Goal: Task Accomplishment & Management: Manage account settings

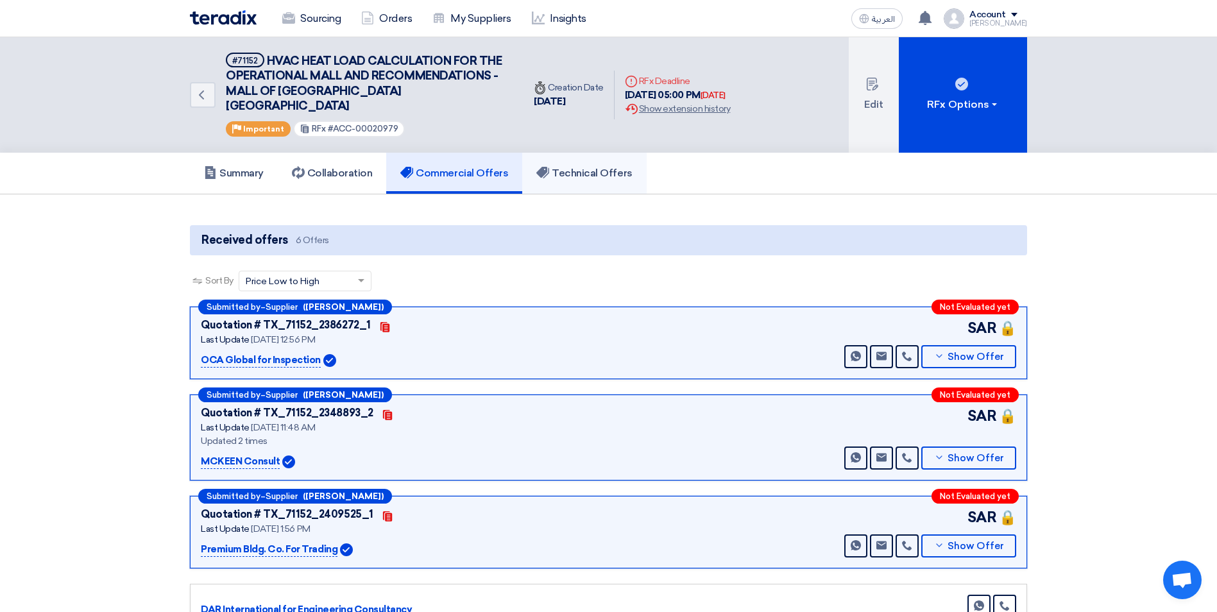
click at [556, 167] on h5 "Technical Offers" at bounding box center [584, 173] width 96 height 13
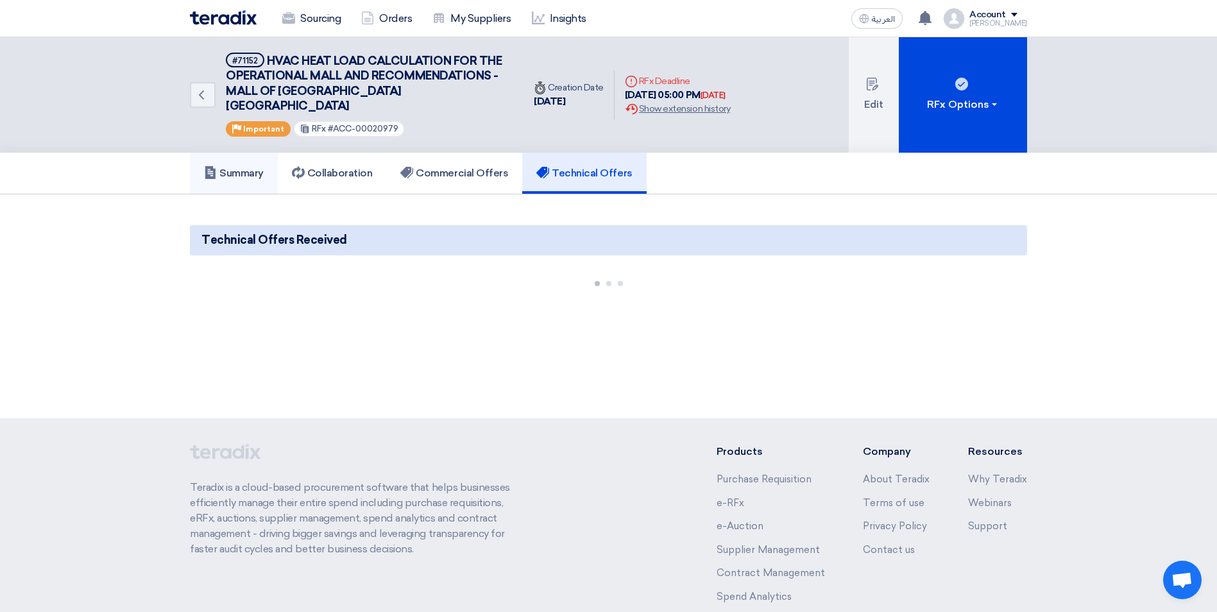
click at [252, 167] on h5 "Summary" at bounding box center [234, 173] width 60 height 13
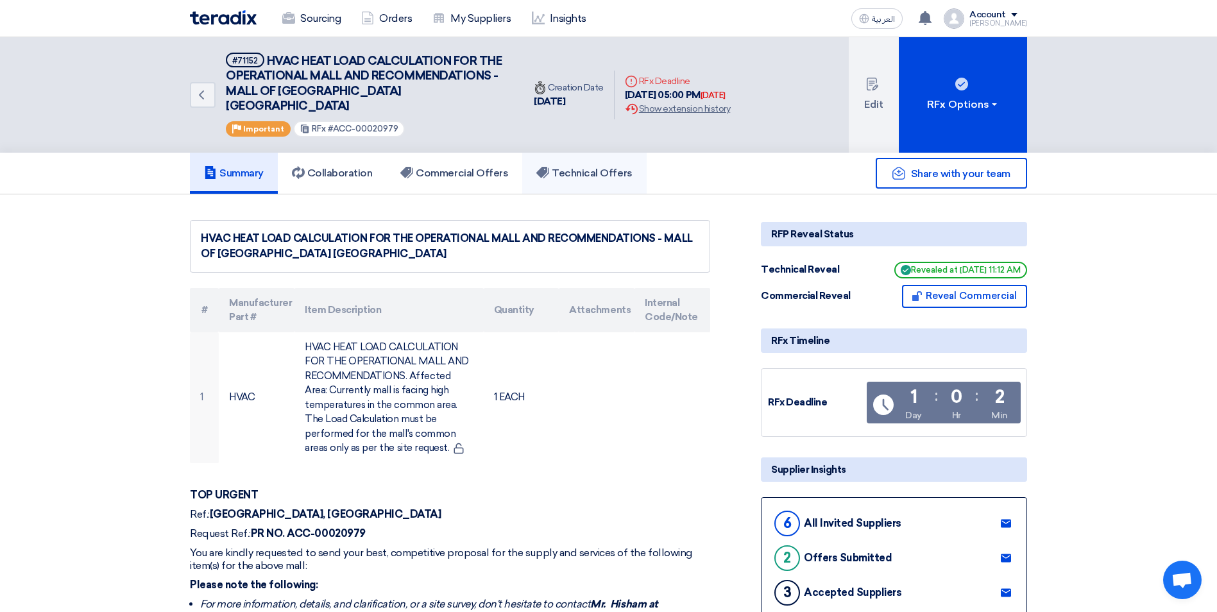
click at [608, 167] on h5 "Technical Offers" at bounding box center [584, 173] width 96 height 13
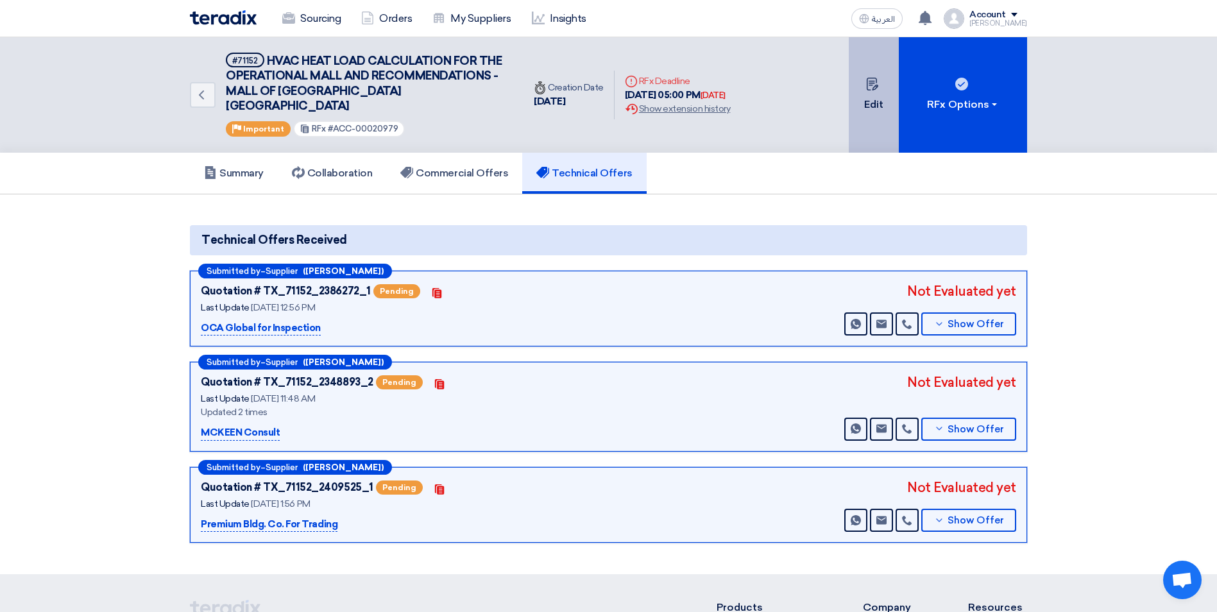
click at [871, 97] on button "Edit" at bounding box center [874, 94] width 50 height 115
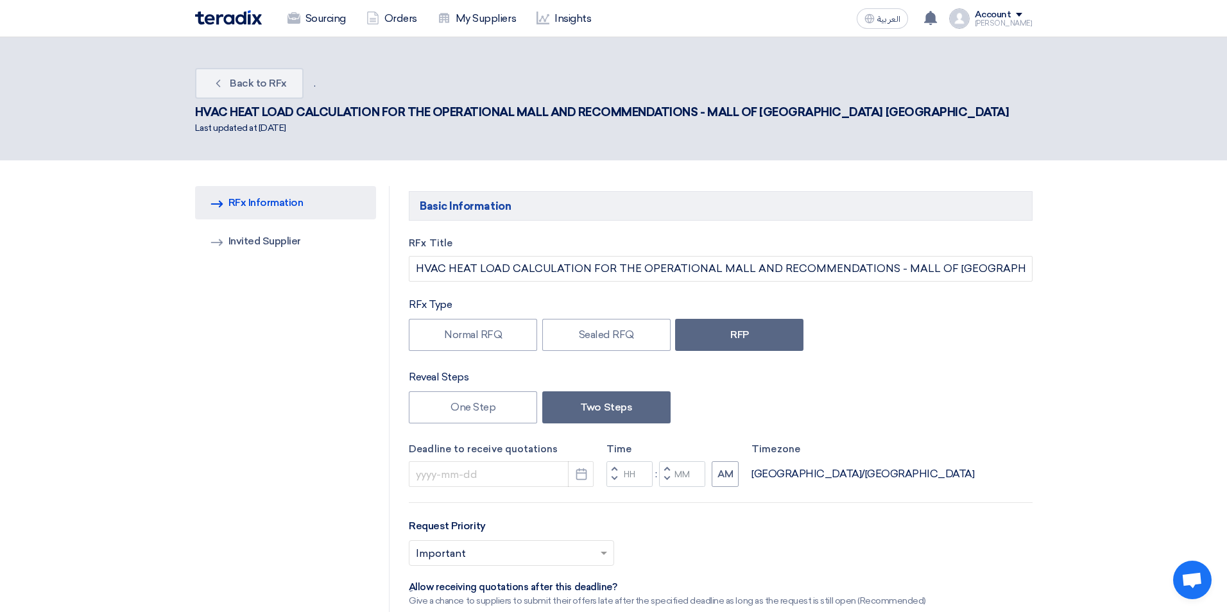
type input "[DATE]"
type input "05"
type input "00"
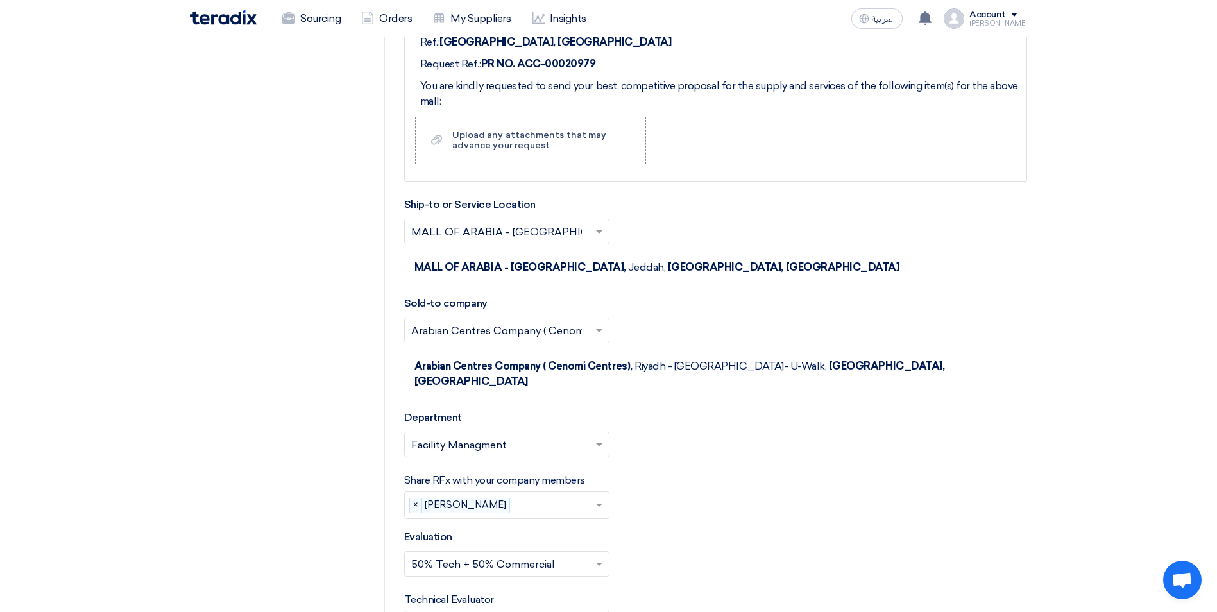
scroll to position [1732, 0]
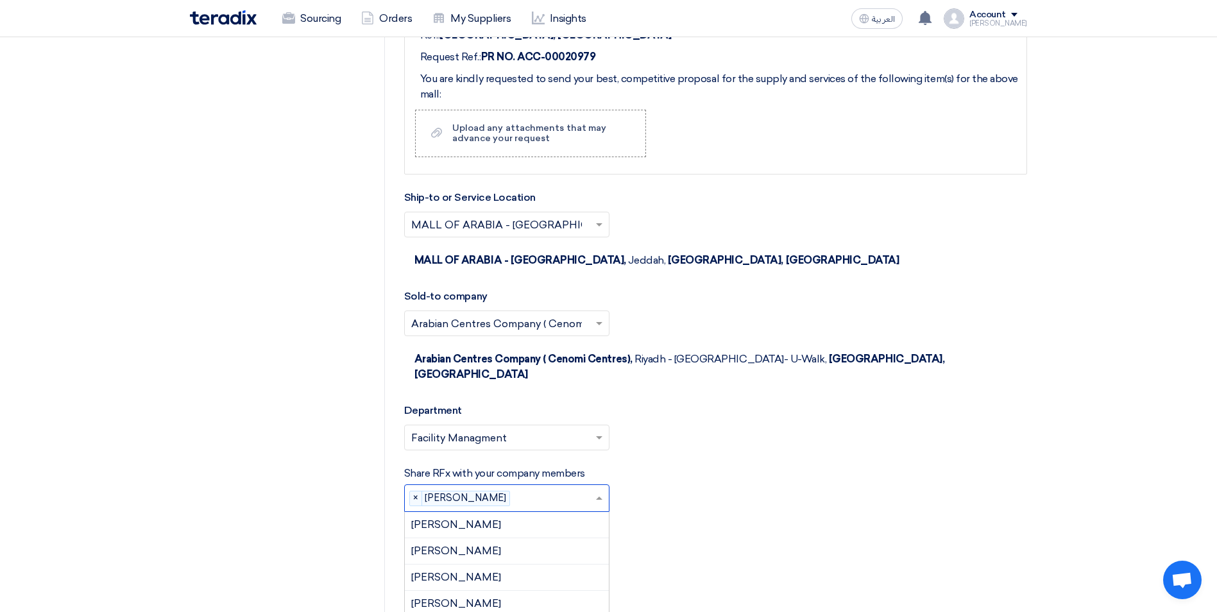
click at [515, 489] on input "text" at bounding box center [555, 499] width 80 height 21
type input "ba"
click at [509, 512] on div "[PERSON_NAME]" at bounding box center [507, 525] width 204 height 26
click at [495, 523] on span "[PERSON_NAME]" at bounding box center [456, 529] width 90 height 12
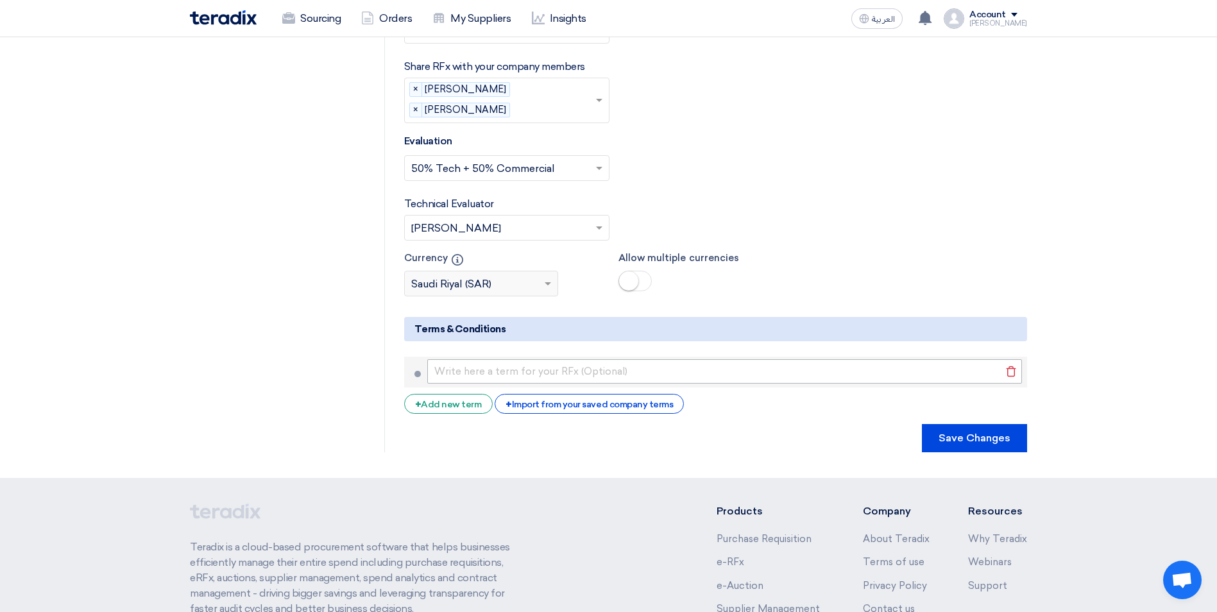
scroll to position [2011, 0]
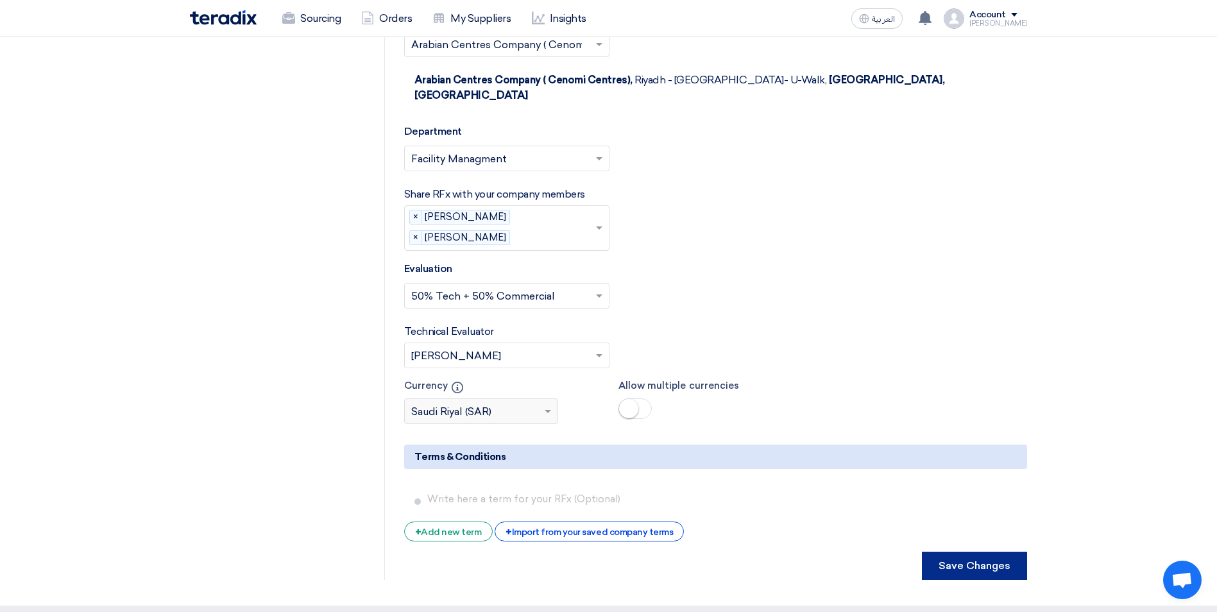
click at [962, 552] on button "Save Changes" at bounding box center [974, 566] width 105 height 28
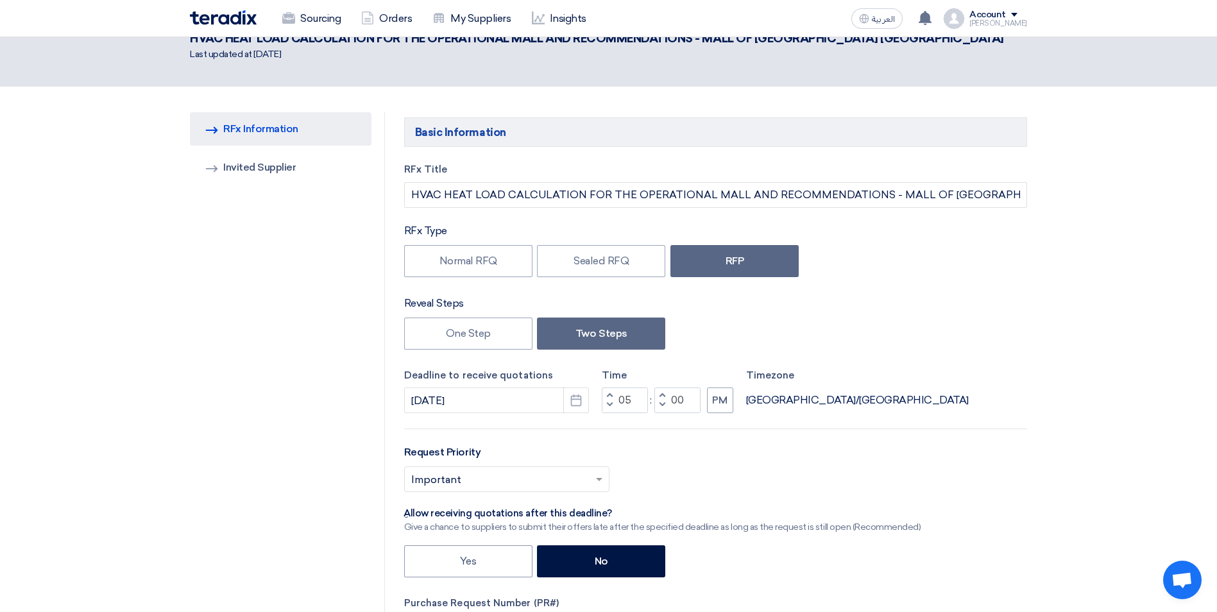
scroll to position [0, 0]
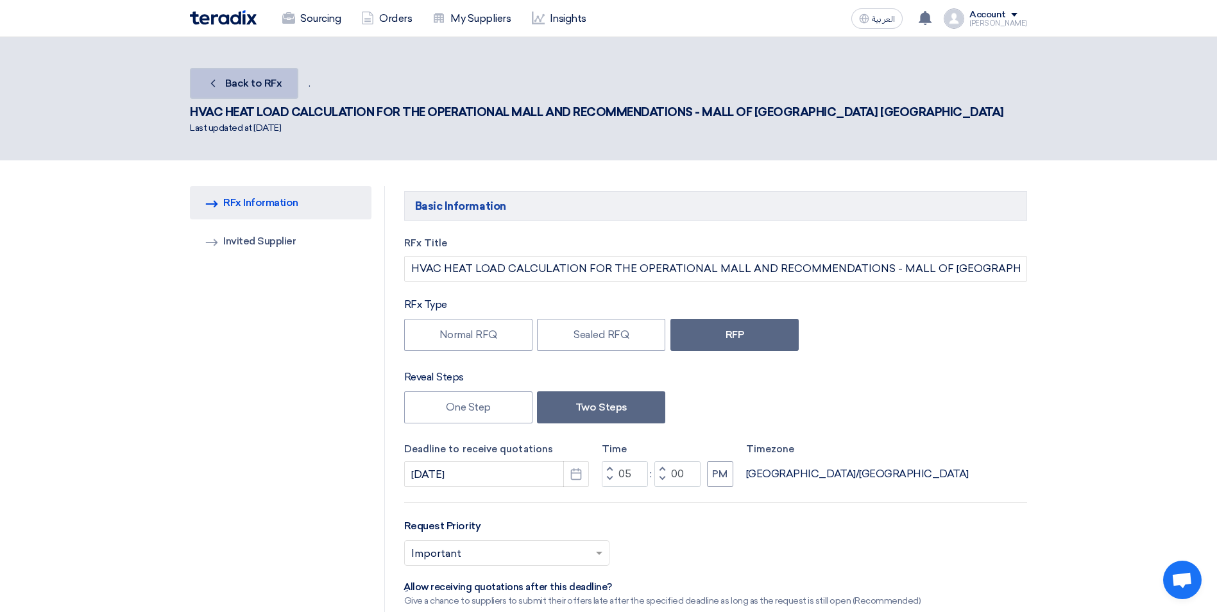
click at [258, 92] on link "Back Back to RFx" at bounding box center [244, 83] width 108 height 31
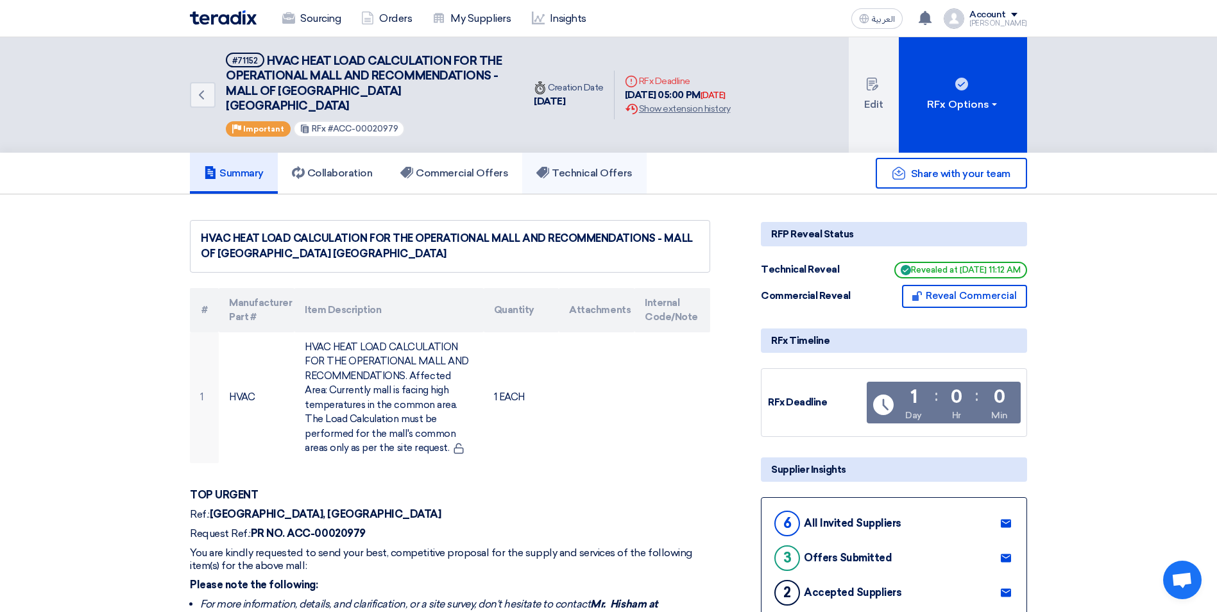
click at [569, 167] on h5 "Technical Offers" at bounding box center [584, 173] width 96 height 13
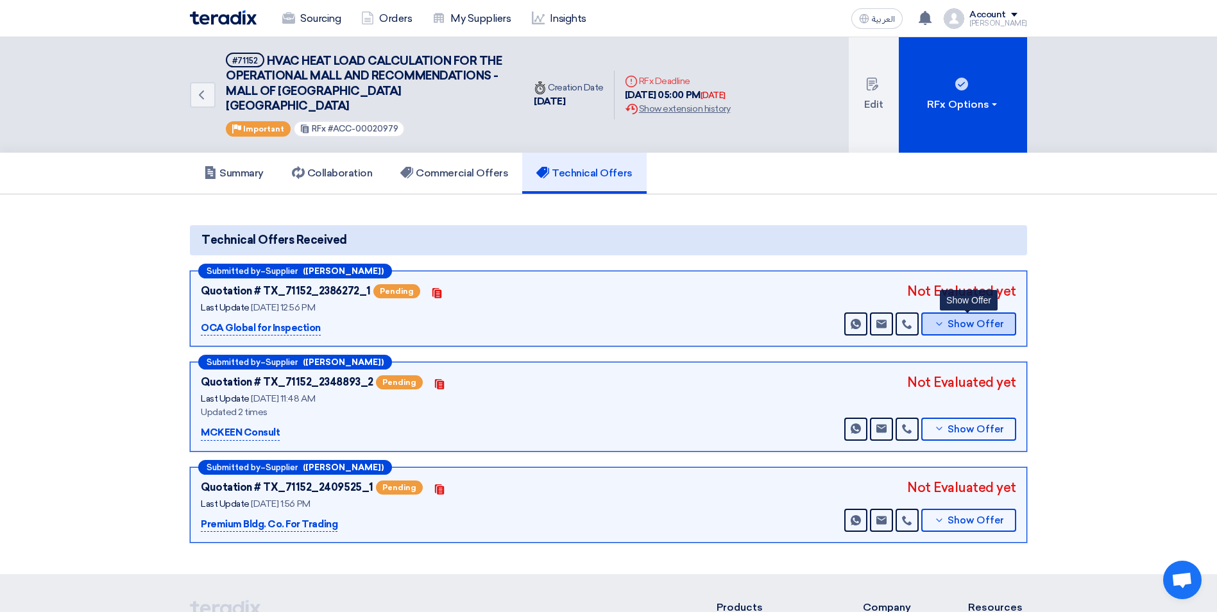
click at [946, 316] on button "Show Offer" at bounding box center [968, 323] width 95 height 23
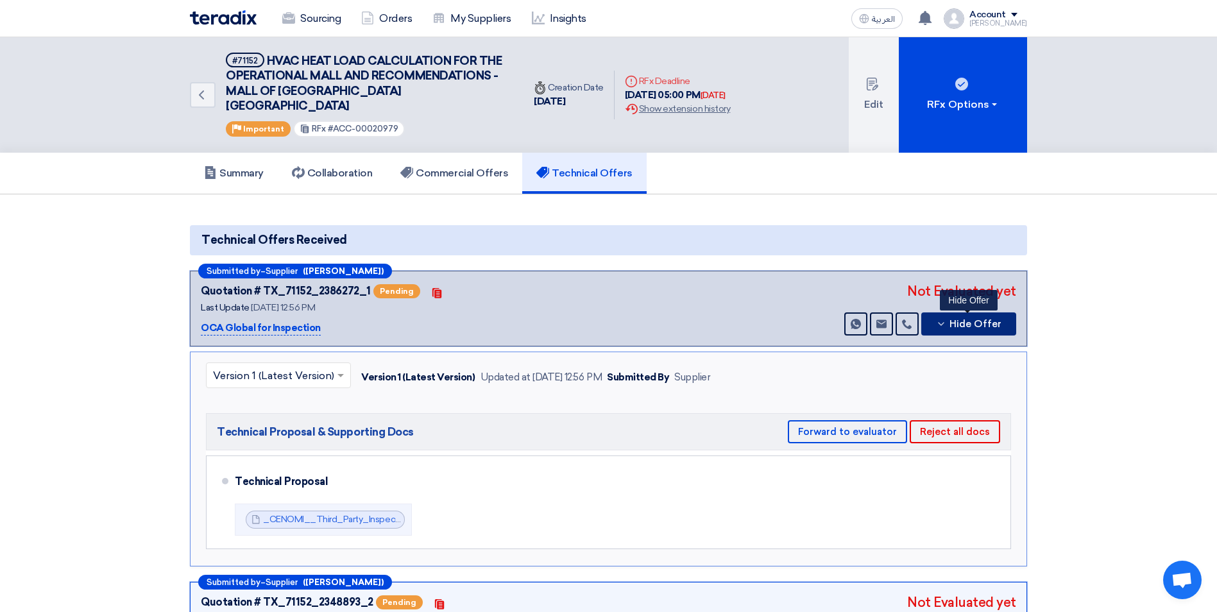
click at [946, 316] on button "Hide Offer" at bounding box center [968, 323] width 95 height 23
